Goal: Task Accomplishment & Management: Manage account settings

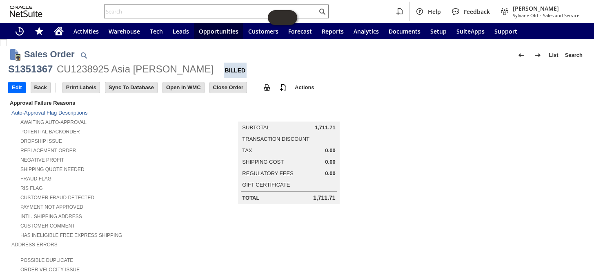
click at [184, 11] on input "text" at bounding box center [211, 12] width 213 height 10
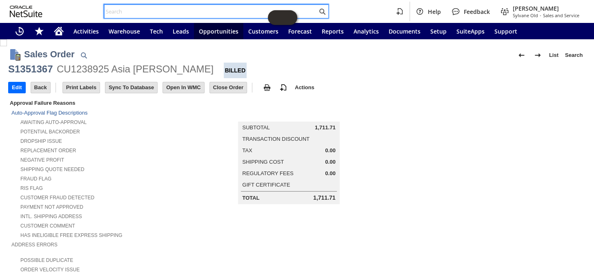
paste input "RA89351"
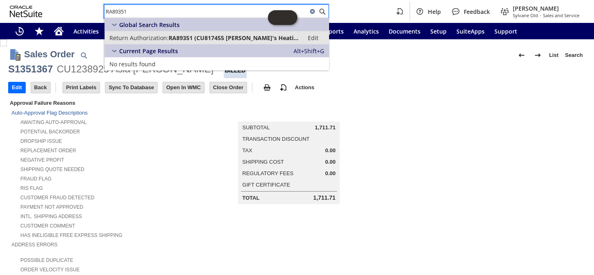
type input "RA89351"
click at [198, 36] on span "RA89351 (CU817455 Matt's Heating & Cooling)" at bounding box center [234, 38] width 130 height 8
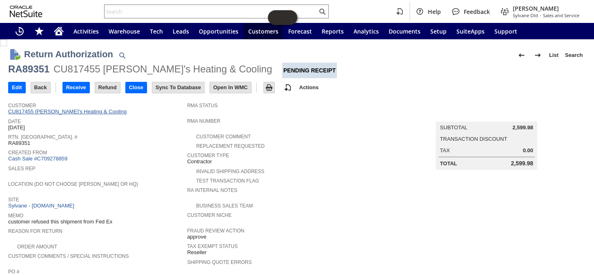
click at [66, 108] on link "CU817455 Matt's Heating & Cooling" at bounding box center [68, 111] width 121 height 6
click at [51, 156] on link "Cash Sale #C709278859" at bounding box center [37, 158] width 59 height 6
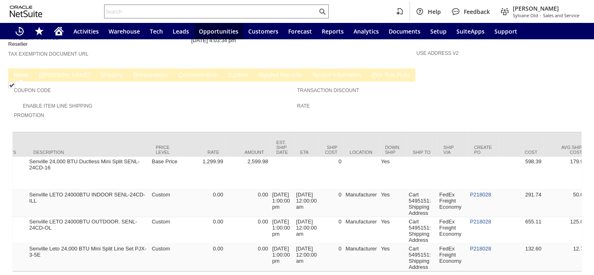
scroll to position [0, 358]
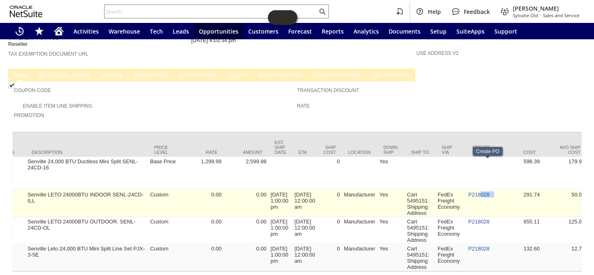
drag, startPoint x: 475, startPoint y: 159, endPoint x: 486, endPoint y: 167, distance: 14.1
click at [486, 190] on td "P218028" at bounding box center [482, 203] width 31 height 27
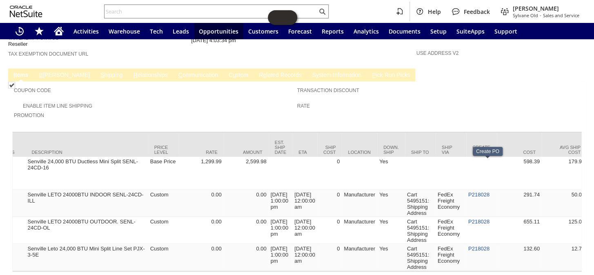
click at [502, 100] on td "Rate" at bounding box center [439, 108] width 284 height 16
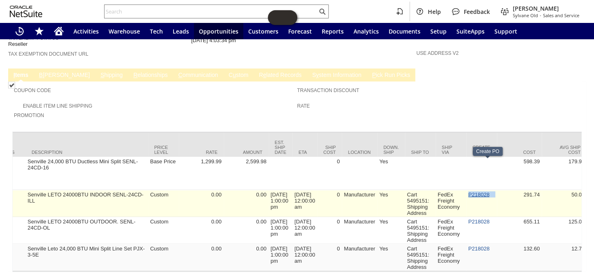
drag, startPoint x: 497, startPoint y: 164, endPoint x: 476, endPoint y: 165, distance: 21.3
copy tr "P218028"
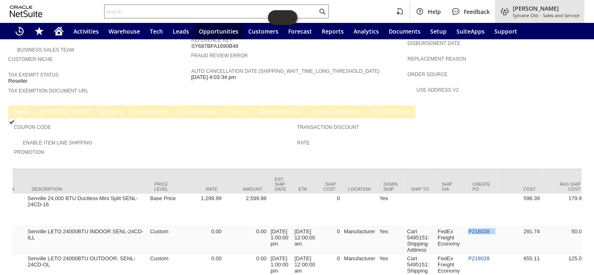
click at [554, 11] on span "[PERSON_NAME]" at bounding box center [546, 8] width 67 height 8
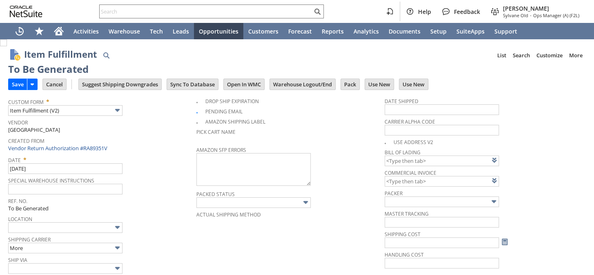
type input "0.00"
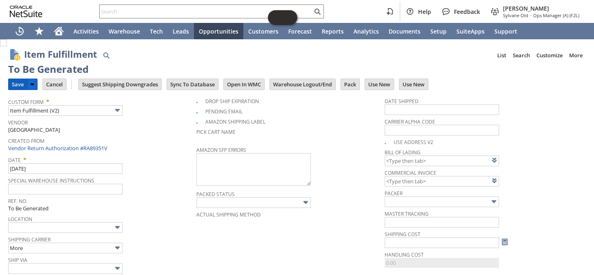
click at [15, 85] on input "Save" at bounding box center [18, 84] width 18 height 11
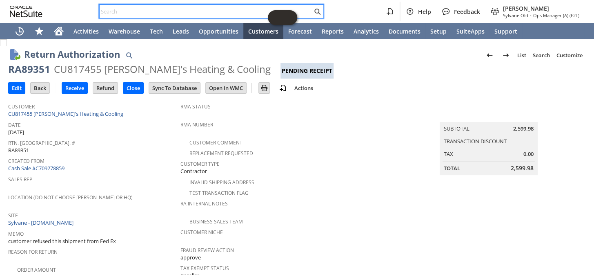
paste input "RA89351V"
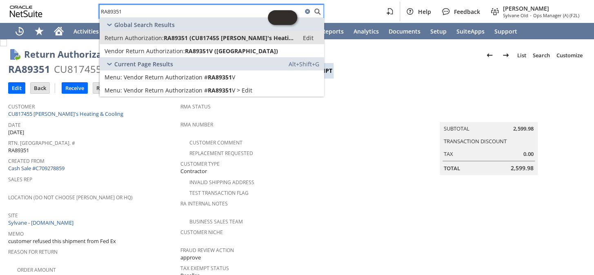
type input "RA89351"
click at [156, 39] on span "Return Authorization:" at bounding box center [134, 38] width 59 height 8
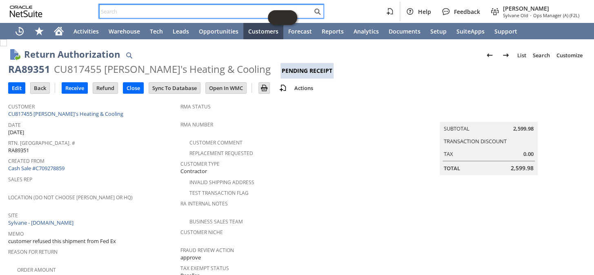
click at [133, 9] on input "text" at bounding box center [206, 12] width 213 height 10
paste input "RA89351V"
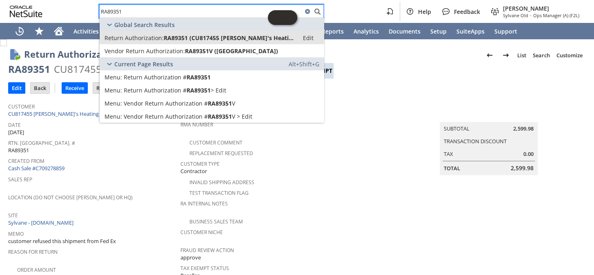
type input "RA89351"
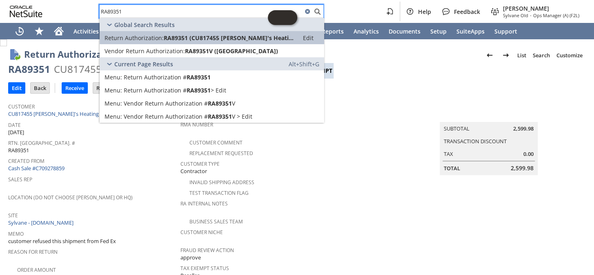
click at [142, 38] on span "Return Authorization:" at bounding box center [134, 38] width 59 height 8
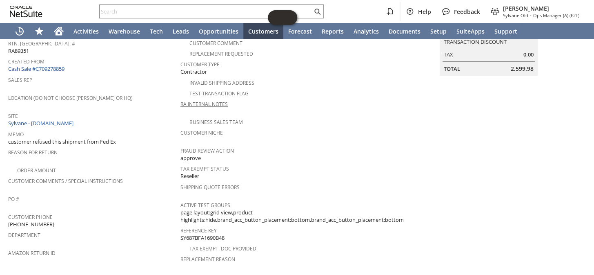
scroll to position [16, 0]
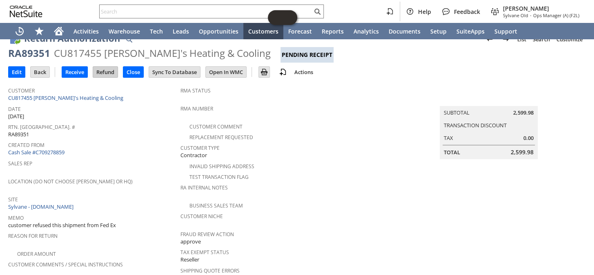
click at [106, 69] on input "Refund" at bounding box center [105, 72] width 25 height 11
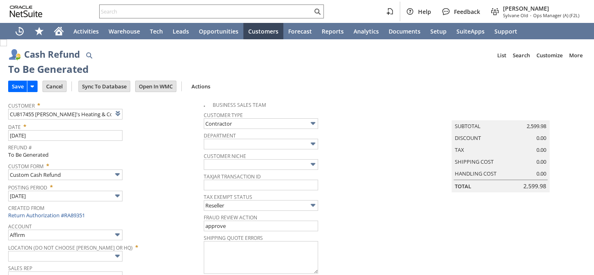
type input "Regions - Merchant 0414"
type input "Headquarters : Head... : Pending Testing"
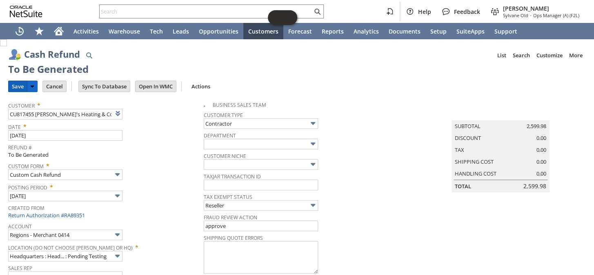
click at [13, 87] on input "Save" at bounding box center [18, 86] width 18 height 11
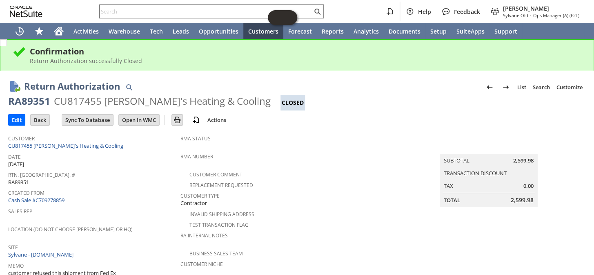
click at [175, 11] on input "text" at bounding box center [206, 12] width 213 height 10
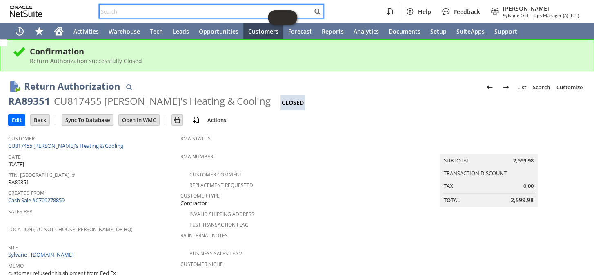
paste input "RA89424"
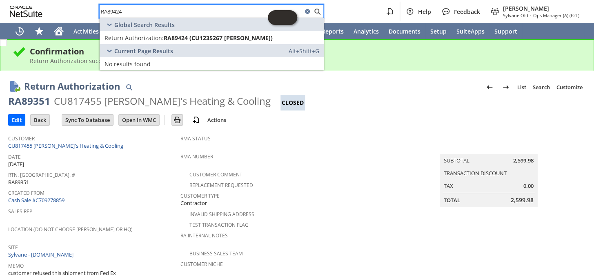
type input "RA89424"
click at [396, 62] on div "Return Authorization successfully Closed" at bounding box center [306, 61] width 552 height 8
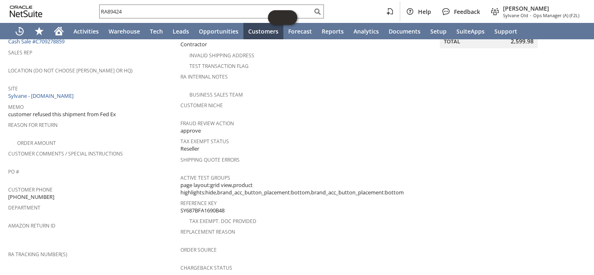
scroll to position [11, 0]
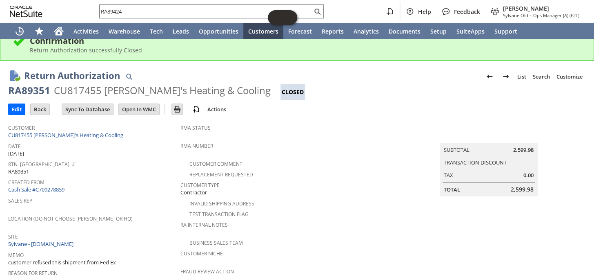
click at [141, 8] on input "RA89424" at bounding box center [206, 12] width 213 height 10
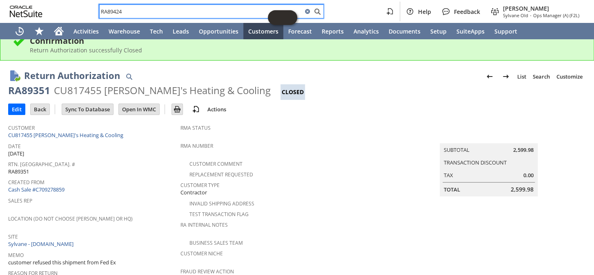
drag, startPoint x: 134, startPoint y: 11, endPoint x: 78, endPoint y: 6, distance: 56.2
click at [78, 6] on div "RA89424 Help Feedback Coby Miller Sylvane Old - Ops Manager (A) (F2L)" at bounding box center [297, 11] width 594 height 23
drag, startPoint x: 119, startPoint y: 5, endPoint x: 110, endPoint y: 10, distance: 9.7
click at [110, 10] on input "RA89424" at bounding box center [201, 12] width 203 height 10
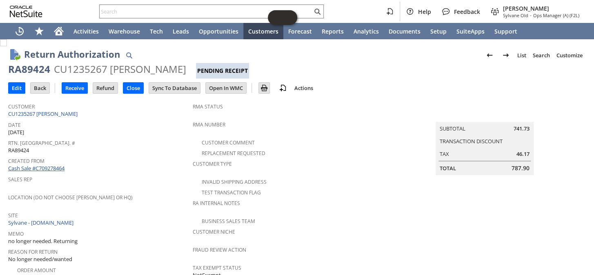
click at [53, 164] on link "Cash Sale #C709278464" at bounding box center [36, 167] width 56 height 7
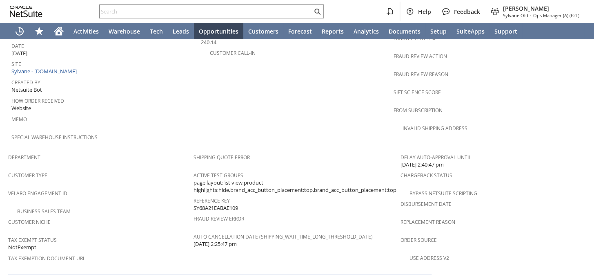
scroll to position [520, 0]
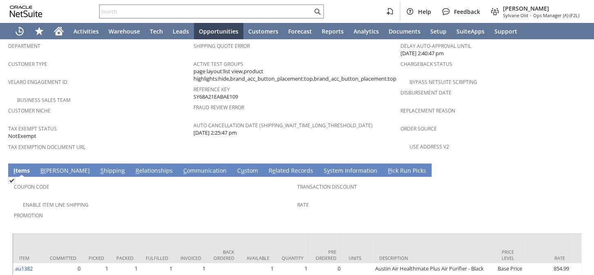
click at [46, 166] on link "B [PERSON_NAME]" at bounding box center [65, 170] width 54 height 9
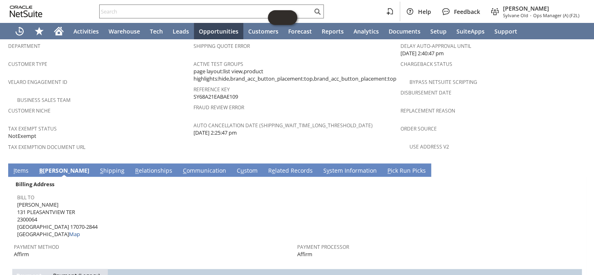
click at [15, 166] on link "I tems" at bounding box center [20, 170] width 19 height 9
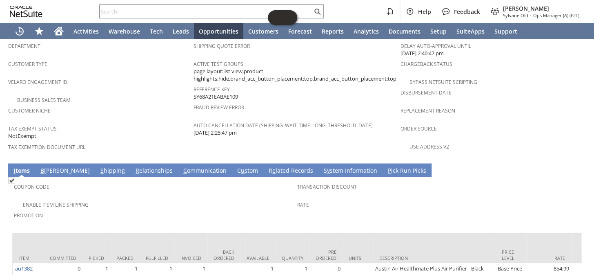
click at [98, 166] on link "S hipping" at bounding box center [112, 170] width 29 height 9
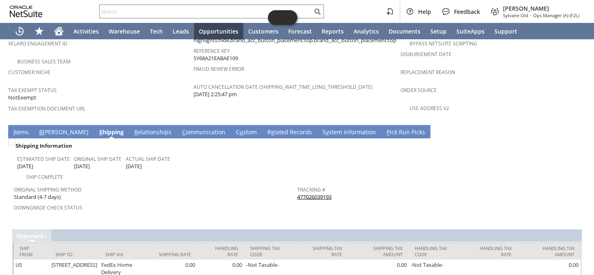
scroll to position [559, 0]
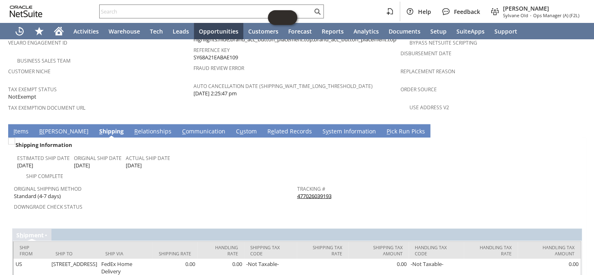
click at [26, 127] on link "I tems" at bounding box center [20, 131] width 19 height 9
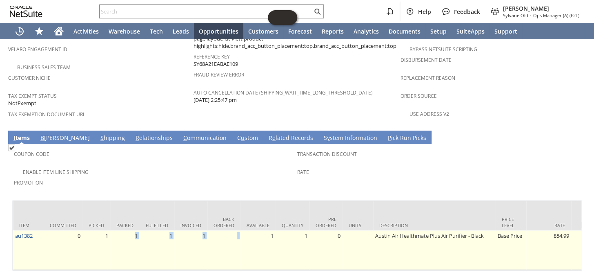
drag, startPoint x: 118, startPoint y: 237, endPoint x: 247, endPoint y: 233, distance: 129.6
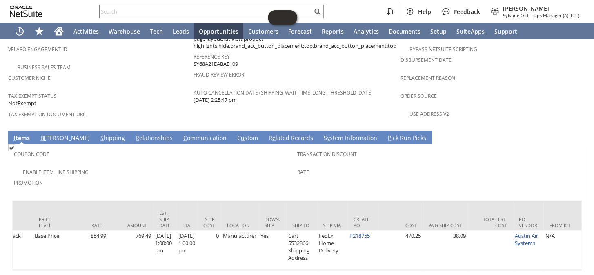
scroll to position [0, 480]
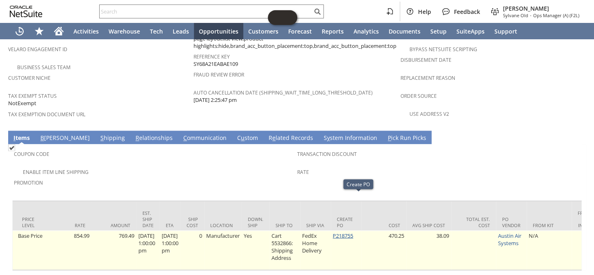
click at [353, 231] on link "P218755" at bounding box center [343, 234] width 20 height 7
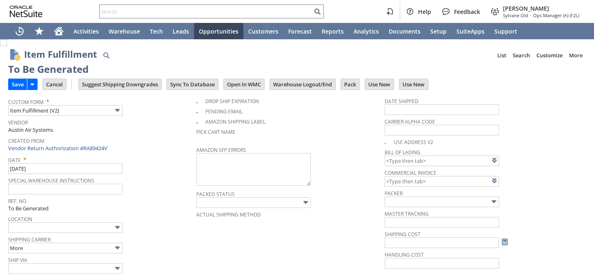
type input "0.00"
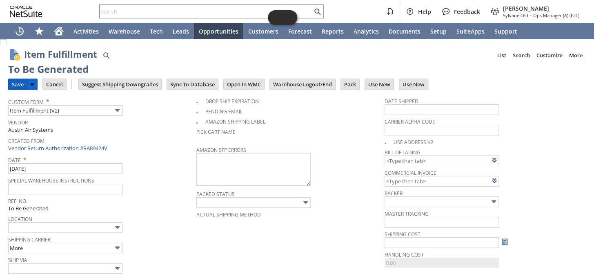
click at [18, 81] on input "Save" at bounding box center [18, 84] width 18 height 11
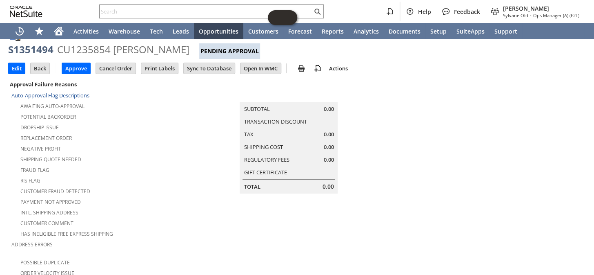
scroll to position [18, 0]
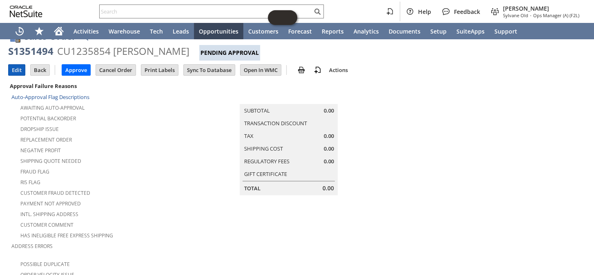
click at [11, 70] on input "Edit" at bounding box center [17, 70] width 16 height 11
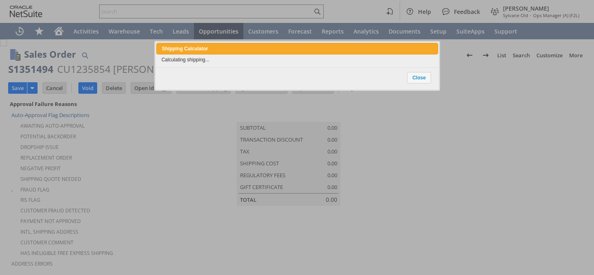
type input "Intelligent Recommendations ⁰"
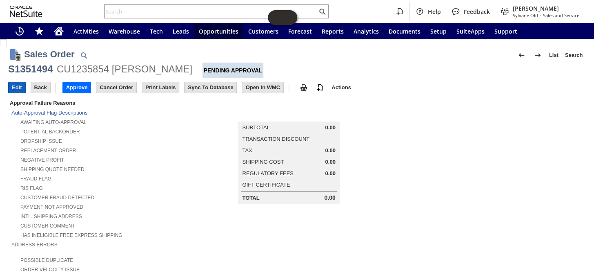
click at [12, 87] on input "Edit" at bounding box center [17, 87] width 17 height 11
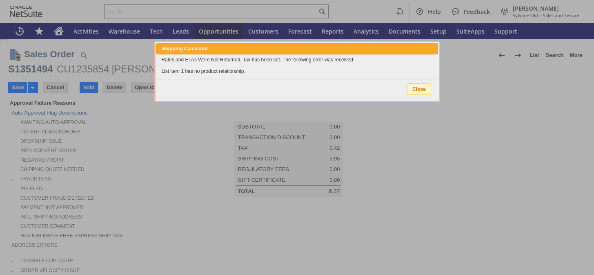
type input "Intelligent Recommendations ⁰"
type input "Add"
type input "Copy Previous"
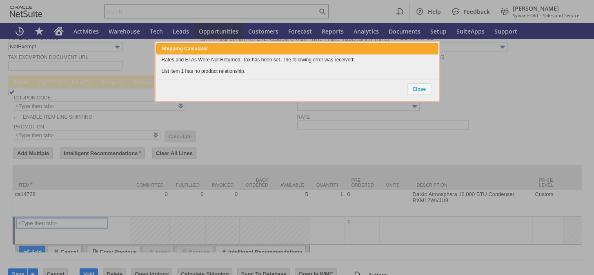
scroll to position [630, 0]
click at [421, 84] on span "Close" at bounding box center [419, 89] width 23 height 11
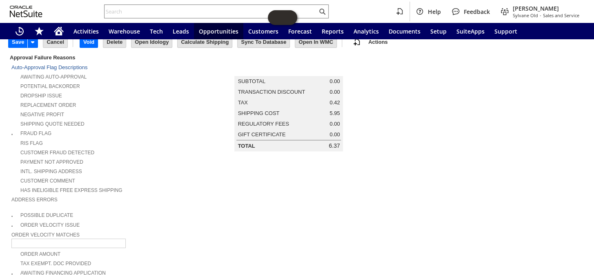
scroll to position [0, 0]
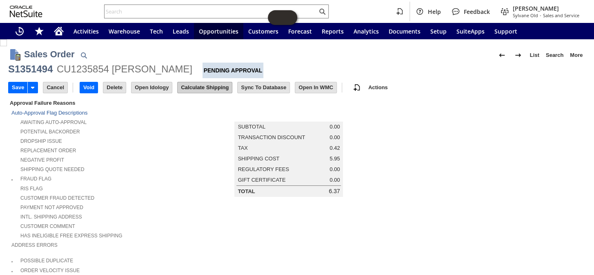
click at [191, 85] on input "Calculate Shipping" at bounding box center [205, 87] width 54 height 11
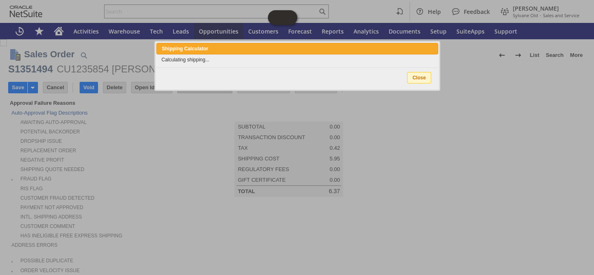
type input "Add"
type input "Copy Previous"
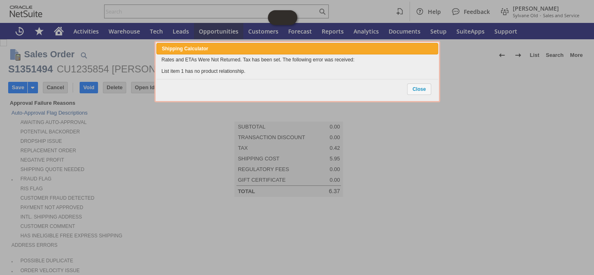
scroll to position [630, 0]
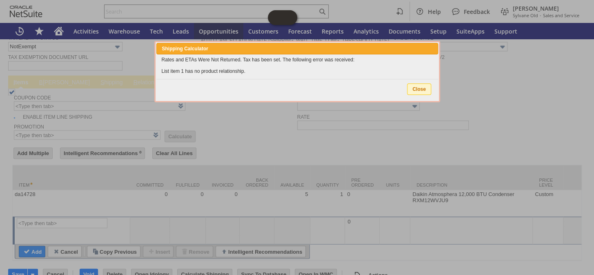
click at [416, 89] on span "Close" at bounding box center [419, 89] width 23 height 11
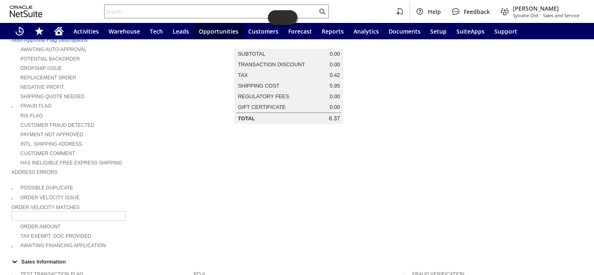
scroll to position [0, 0]
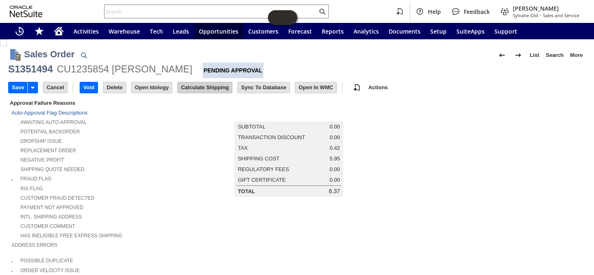
click at [204, 88] on input "Calculate Shipping" at bounding box center [205, 87] width 54 height 11
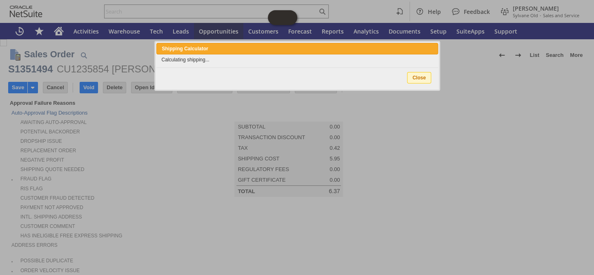
type input "Add"
type input "Copy Previous"
